Goal: Task Accomplishment & Management: Manage account settings

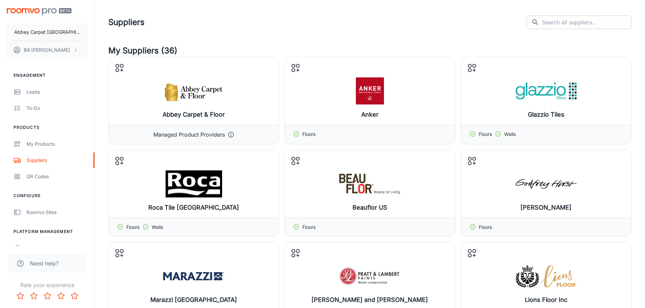
click at [578, 20] on input "text" at bounding box center [586, 23] width 89 height 14
type input "Lions"
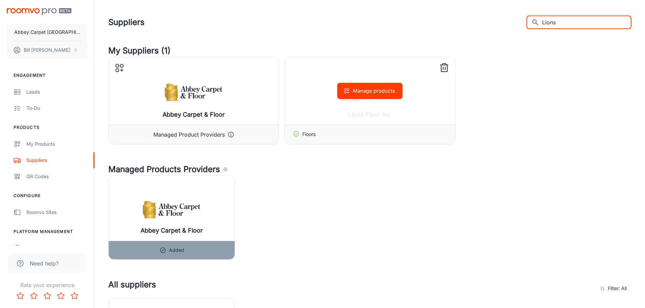
click at [418, 109] on div "Manage products" at bounding box center [370, 91] width 170 height 68
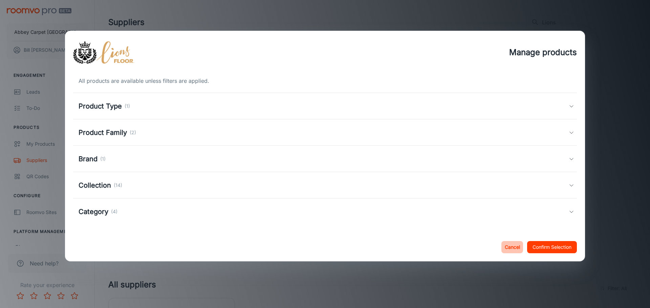
click at [511, 247] on button "Cancel" at bounding box center [512, 247] width 22 height 12
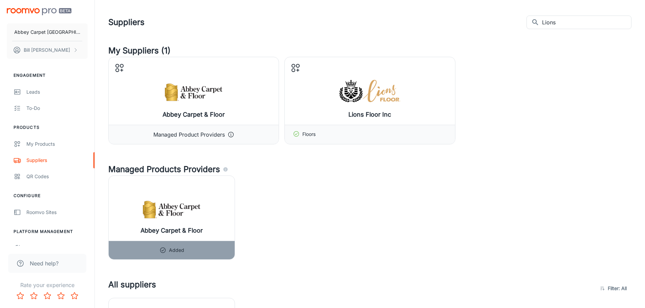
click at [518, 157] on div "My Suppliers (1) Abbey Carpet & Floor Configure Provider Managed Product Provid…" at bounding box center [369, 269] width 539 height 449
click at [368, 92] on button "Manage products" at bounding box center [369, 91] width 65 height 16
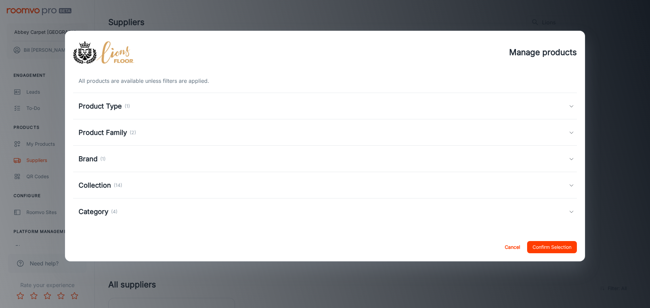
click at [95, 185] on h5 "Collection" at bounding box center [95, 185] width 32 height 10
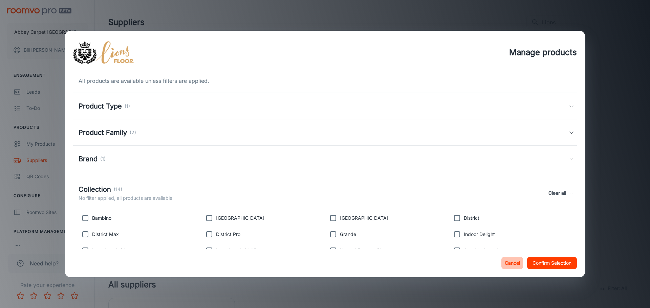
click at [508, 263] on button "Cancel" at bounding box center [512, 263] width 22 height 12
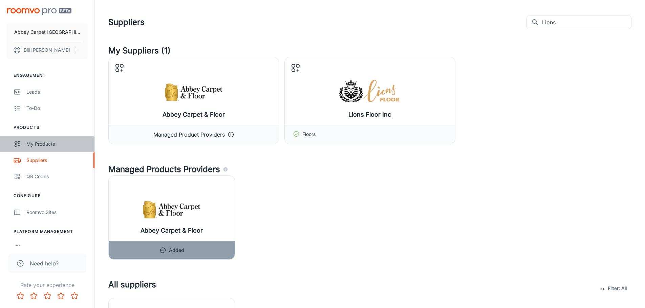
click at [32, 144] on div "My Products" at bounding box center [56, 143] width 61 height 7
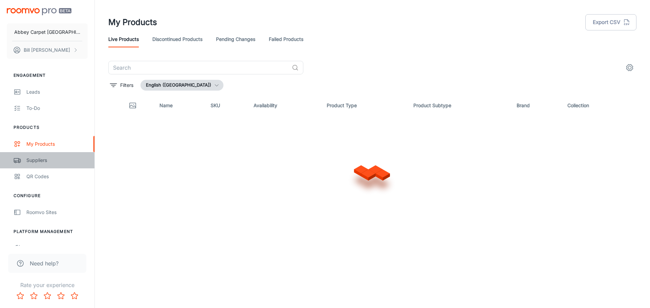
click at [33, 161] on div "Suppliers" at bounding box center [56, 160] width 61 height 7
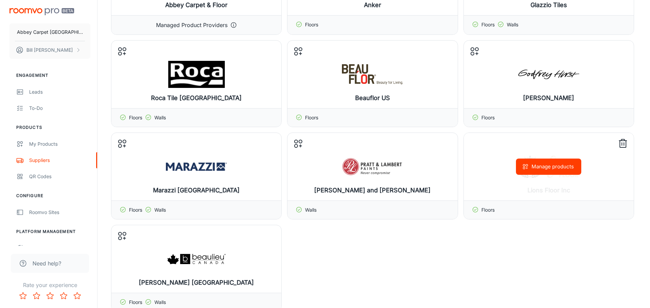
scroll to position [135, 0]
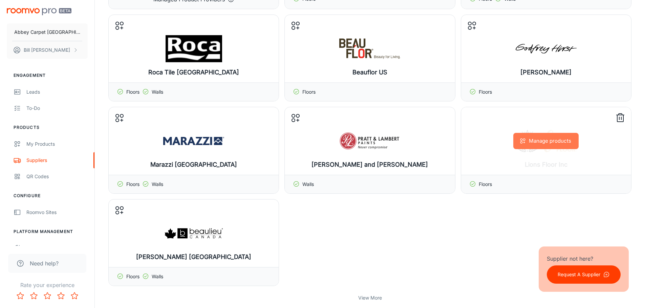
click at [533, 139] on button "Manage products" at bounding box center [545, 141] width 65 height 16
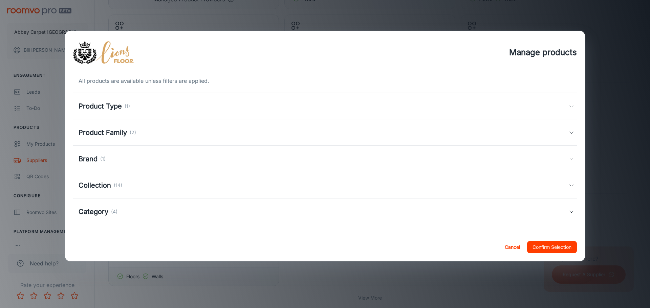
click at [572, 107] on polyline at bounding box center [570, 107] width 3 height 2
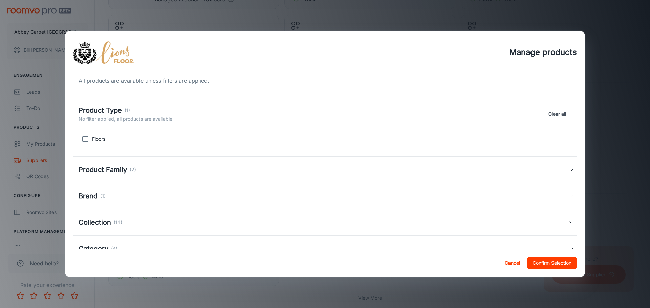
click at [85, 139] on input "checkbox" at bounding box center [86, 139] width 14 height 14
checkbox input "true"
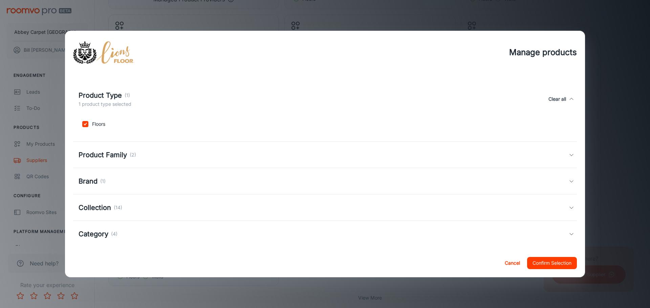
scroll to position [21, 0]
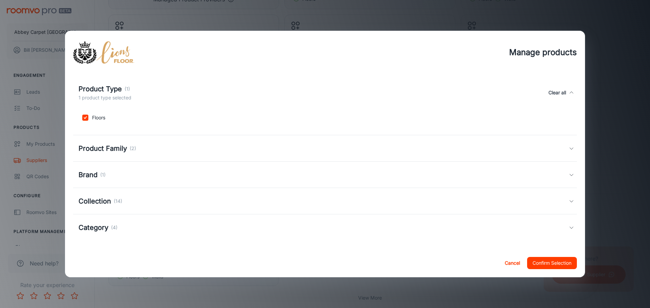
click at [569, 149] on polyline at bounding box center [570, 149] width 3 height 2
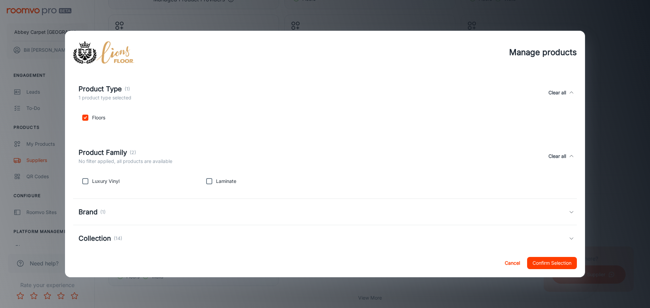
click at [85, 180] on input "checkbox" at bounding box center [86, 182] width 14 height 14
checkbox input "true"
click at [208, 181] on input "checkbox" at bounding box center [209, 182] width 14 height 14
checkbox input "true"
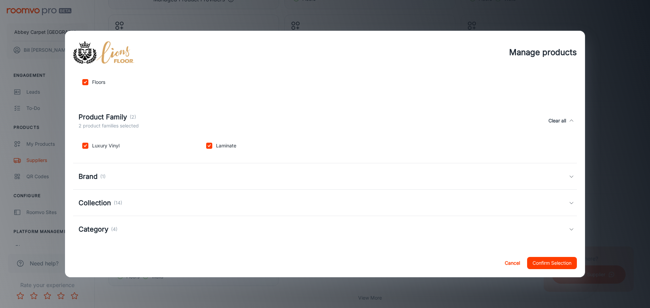
scroll to position [59, 0]
click at [568, 174] on icon at bounding box center [570, 174] width 5 height 5
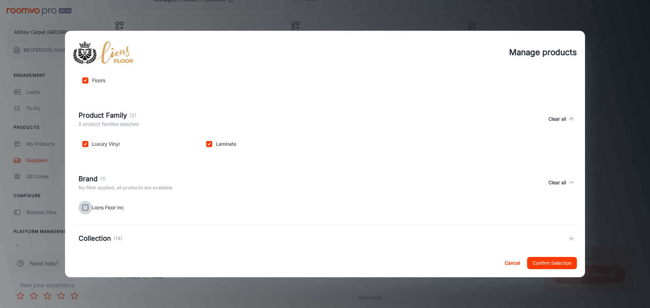
click at [86, 208] on input "checkbox" at bounding box center [86, 208] width 14 height 14
checkbox input "true"
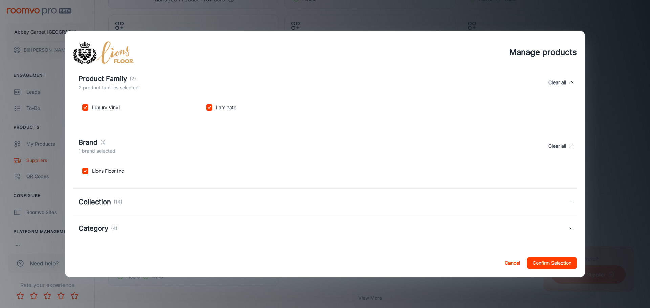
scroll to position [96, 0]
click at [568, 201] on icon at bounding box center [570, 201] width 5 height 5
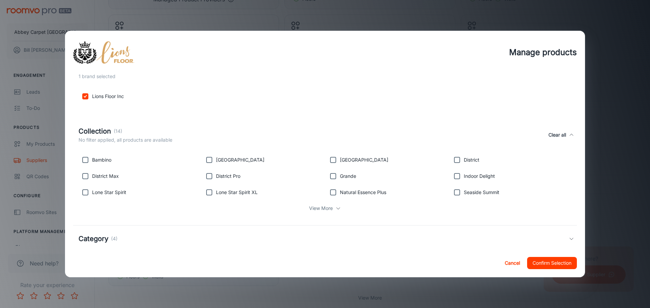
scroll to position [181, 0]
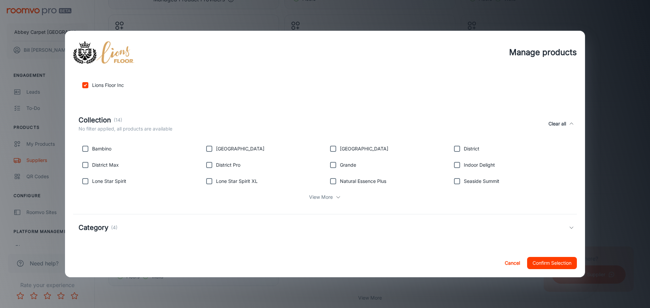
click at [87, 151] on input "checkbox" at bounding box center [86, 149] width 14 height 14
checkbox input "true"
click at [84, 166] on input "checkbox" at bounding box center [86, 165] width 14 height 14
checkbox input "true"
click at [86, 183] on input "checkbox" at bounding box center [86, 182] width 14 height 14
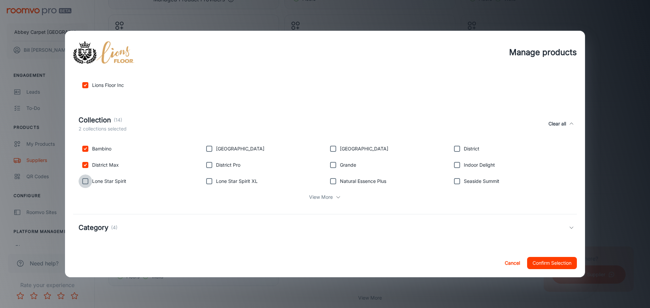
checkbox input "true"
click at [209, 149] on input "checkbox" at bounding box center [209, 149] width 14 height 14
checkbox input "true"
click at [207, 166] on input "checkbox" at bounding box center [209, 165] width 14 height 14
checkbox input "true"
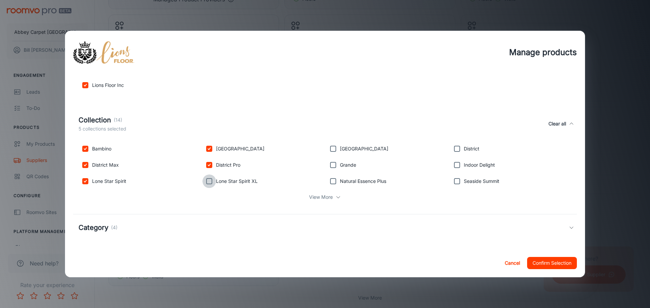
drag, startPoint x: 206, startPoint y: 182, endPoint x: 296, endPoint y: 176, distance: 90.2
click at [206, 182] on input "checkbox" at bounding box center [209, 182] width 14 height 14
checkbox input "true"
click at [330, 151] on input "checkbox" at bounding box center [333, 149] width 14 height 14
checkbox input "true"
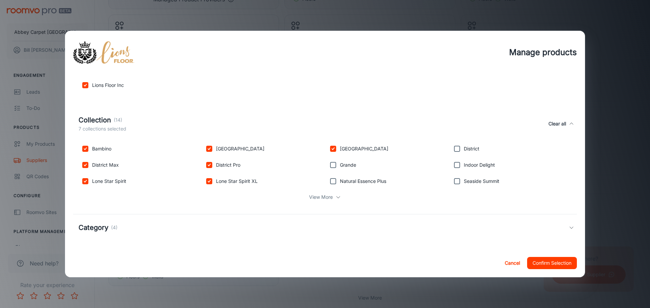
click at [329, 164] on input "checkbox" at bounding box center [333, 165] width 14 height 14
checkbox input "true"
drag, startPoint x: 330, startPoint y: 183, endPoint x: 398, endPoint y: 179, distance: 67.8
click at [332, 183] on input "checkbox" at bounding box center [333, 182] width 14 height 14
checkbox input "true"
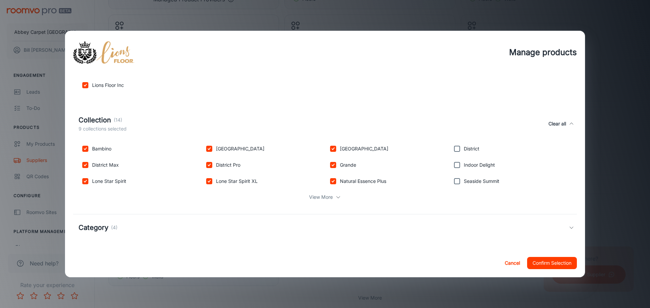
click at [455, 149] on input "checkbox" at bounding box center [457, 149] width 14 height 14
checkbox input "true"
click at [451, 166] on input "checkbox" at bounding box center [457, 165] width 14 height 14
checkbox input "true"
click at [455, 182] on input "checkbox" at bounding box center [457, 182] width 14 height 14
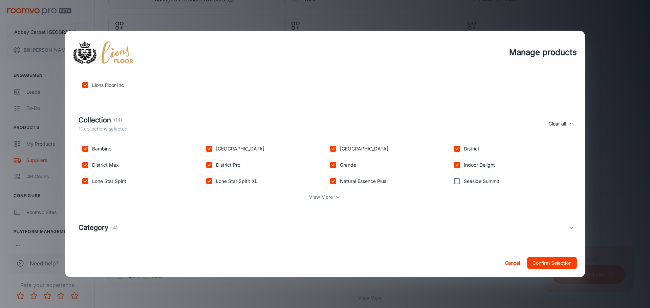
checkbox input "true"
click at [568, 229] on icon at bounding box center [570, 227] width 5 height 5
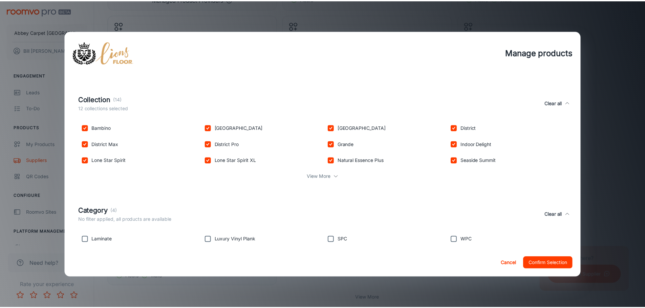
scroll to position [213, 0]
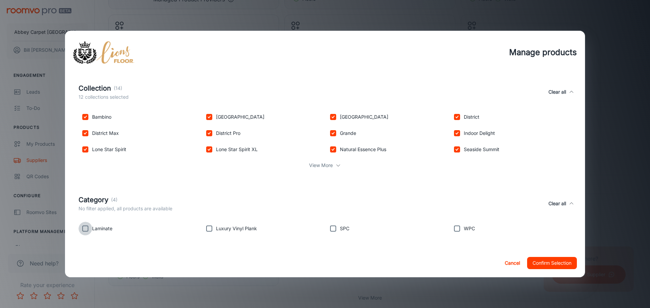
click at [87, 228] on input "checkbox" at bounding box center [86, 229] width 14 height 14
checkbox input "true"
click at [208, 228] on input "checkbox" at bounding box center [209, 229] width 14 height 14
checkbox input "true"
click at [333, 229] on input "checkbox" at bounding box center [333, 229] width 14 height 14
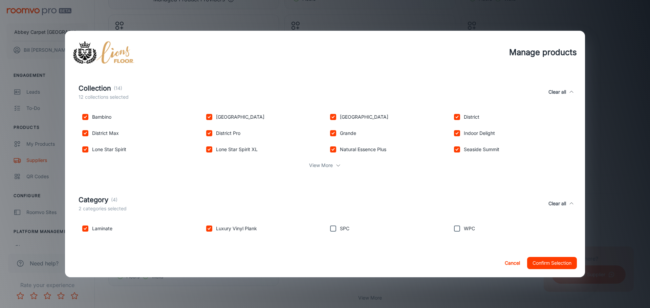
checkbox input "true"
click at [452, 232] on input "checkbox" at bounding box center [457, 229] width 14 height 14
checkbox input "true"
click at [563, 265] on button "Confirm Selection" at bounding box center [552, 263] width 50 height 12
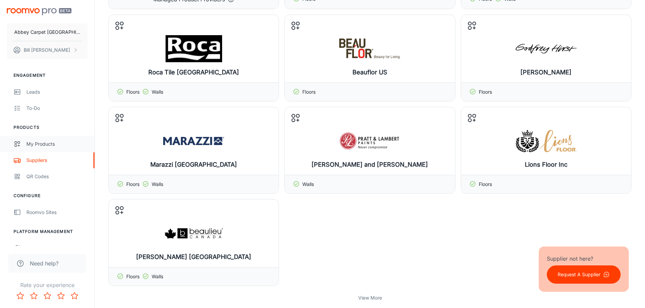
click at [43, 146] on div "My Products" at bounding box center [56, 143] width 61 height 7
